Goal: Check status: Check status

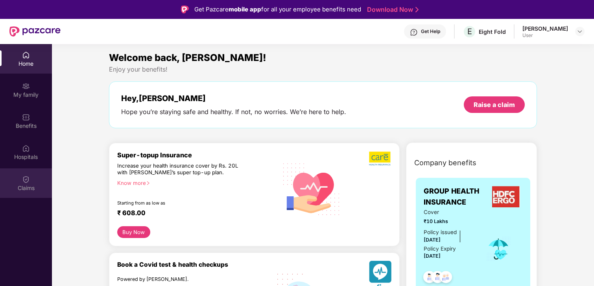
click at [22, 177] on img at bounding box center [26, 179] width 8 height 8
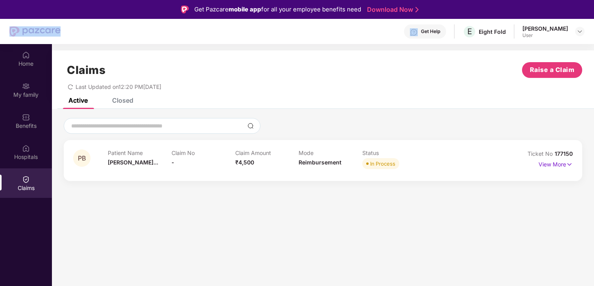
drag, startPoint x: 66, startPoint y: 31, endPoint x: 17, endPoint y: 32, distance: 49.1
click at [17, 32] on div "Get Help E Eight Fold [PERSON_NAME] User" at bounding box center [296, 31] width 575 height 25
click at [133, 59] on div "Claims Raise a Claim Last Updated on 12:20 PM[DATE]" at bounding box center [323, 74] width 542 height 48
click at [368, 163] on span "In Process" at bounding box center [380, 163] width 37 height 11
click at [317, 164] on span "Reimbursement" at bounding box center [319, 162] width 43 height 7
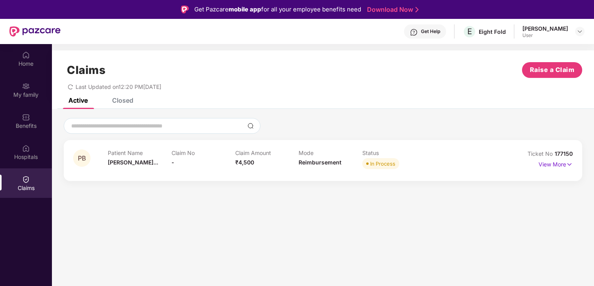
click at [157, 158] on div "Patient Name [PERSON_NAME]..." at bounding box center [140, 160] width 64 height 22
click at [128, 161] on span "[PERSON_NAME]..." at bounding box center [133, 162] width 50 height 7
click at [548, 166] on p "View More" at bounding box center [555, 163] width 34 height 11
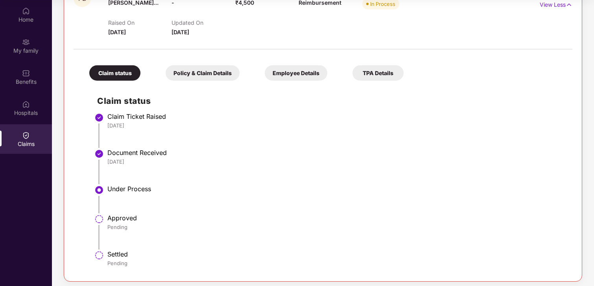
scroll to position [119, 0]
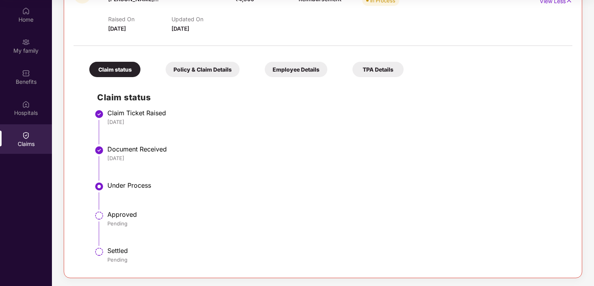
click at [189, 72] on div "Policy & Claim Details" at bounding box center [202, 69] width 74 height 15
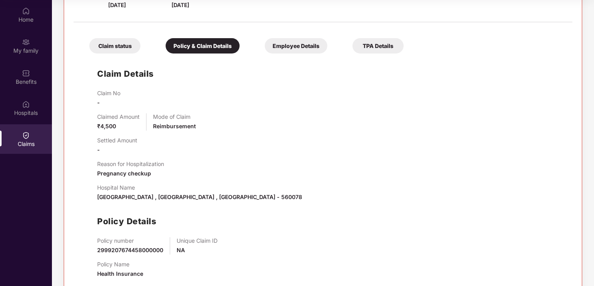
scroll to position [159, 0]
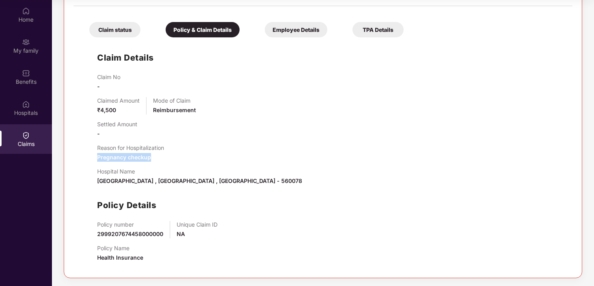
drag, startPoint x: 95, startPoint y: 157, endPoint x: 184, endPoint y: 154, distance: 89.3
click at [159, 157] on div "Claim Details Claim No - Claimed Amount ₹4,500 Mode of Claim Reimbursement Sett…" at bounding box center [322, 154] width 483 height 227
click at [212, 153] on div "Reason for Hospitalization Pregnancy checkup" at bounding box center [330, 152] width 467 height 17
drag, startPoint x: 108, startPoint y: 148, endPoint x: 167, endPoint y: 146, distance: 58.6
click at [162, 147] on div "Claim Details Claim No - Claimed Amount ₹4,500 Mode of Claim Reimbursement Sett…" at bounding box center [322, 154] width 483 height 227
